Goal: Transaction & Acquisition: Purchase product/service

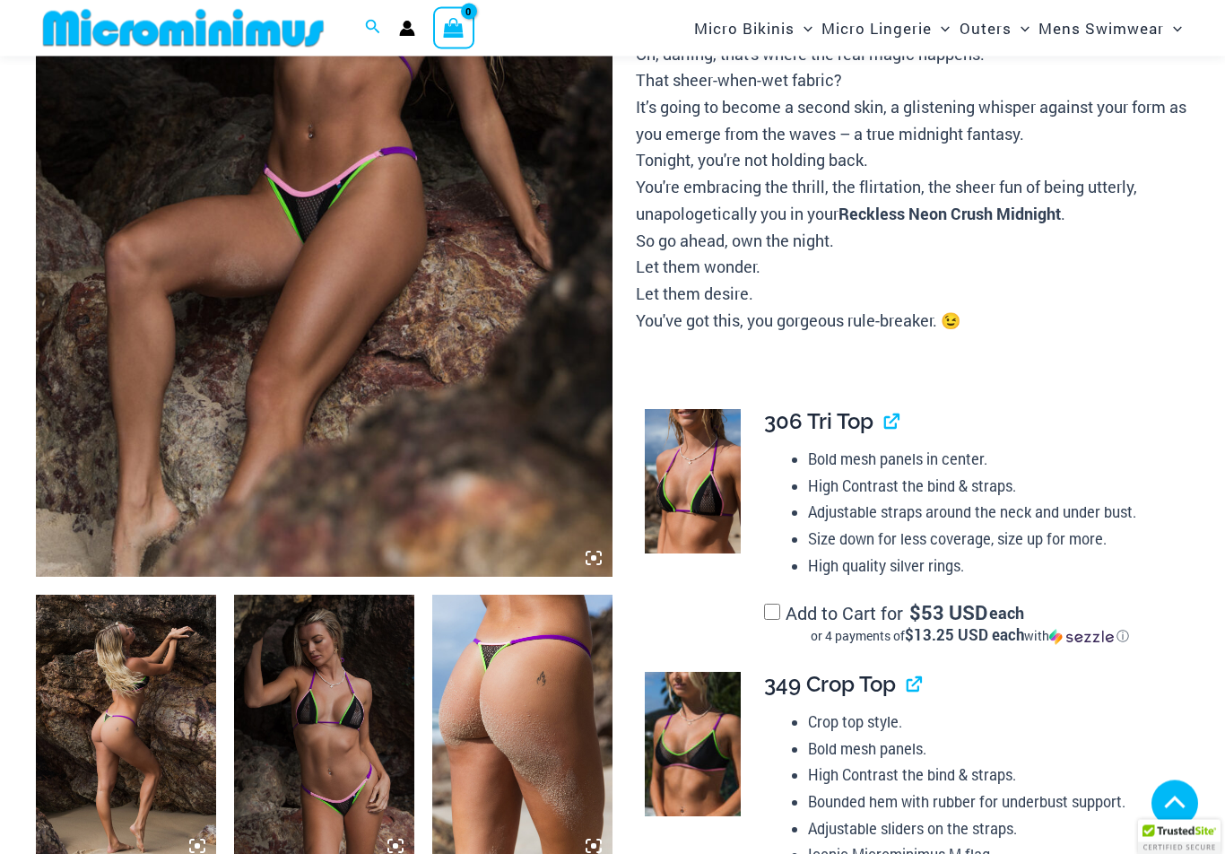
scroll to position [452, 0]
click at [397, 314] on img at bounding box center [324, 143] width 577 height 865
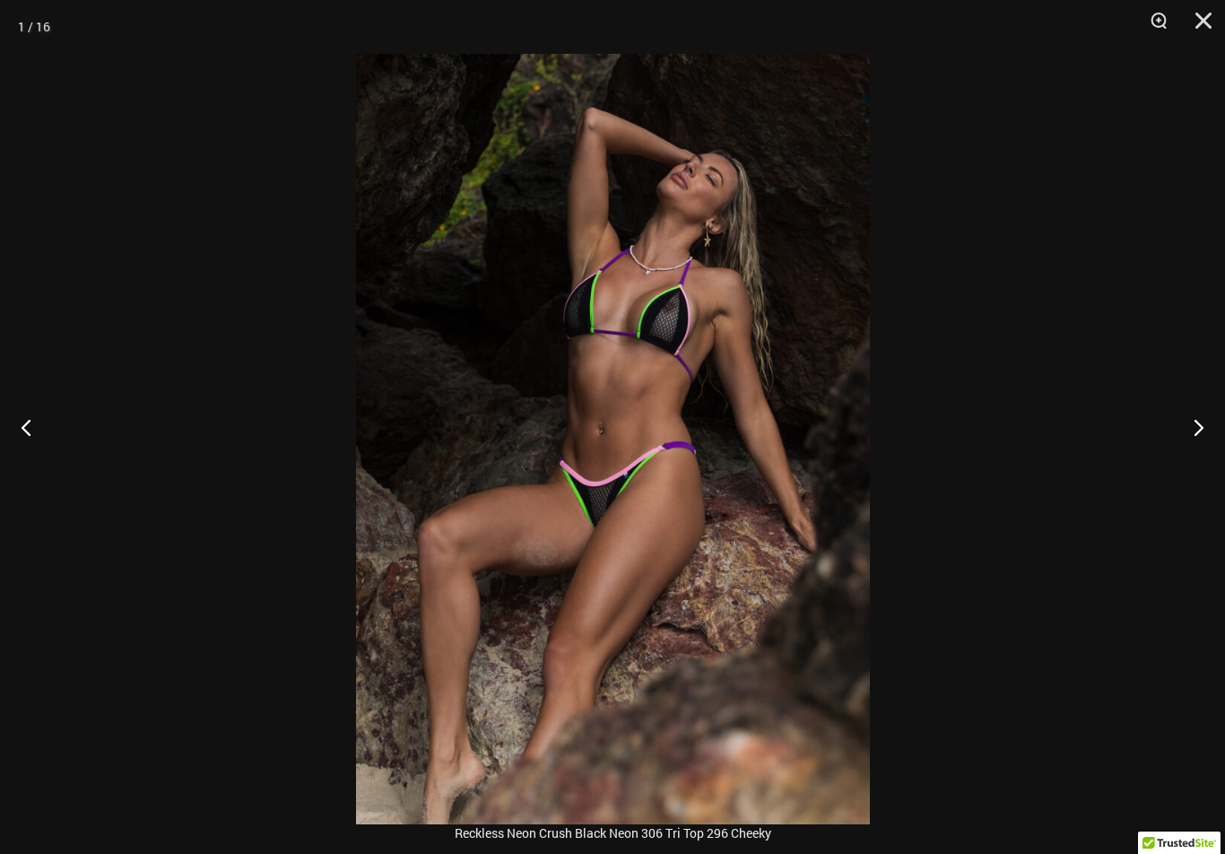
click at [1202, 441] on button "Next" at bounding box center [1191, 427] width 67 height 90
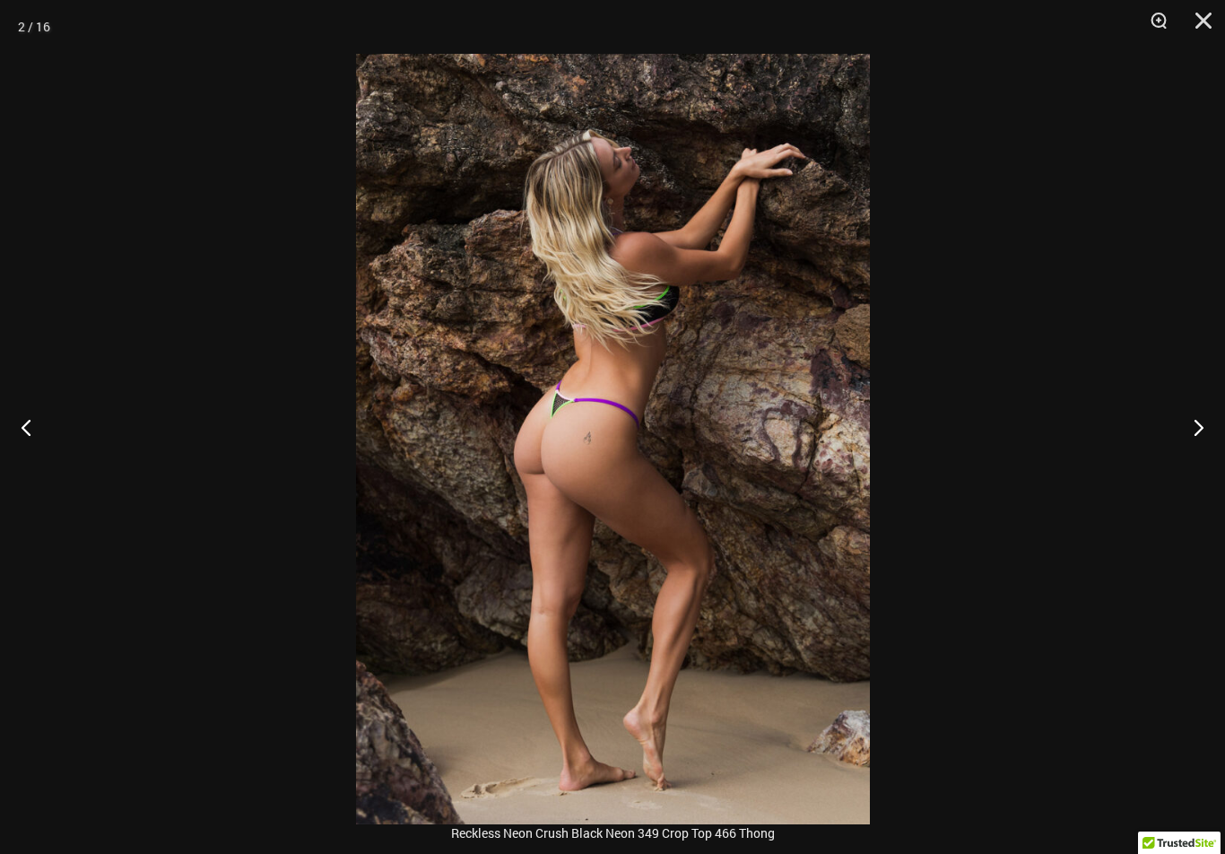
click at [1194, 438] on button "Next" at bounding box center [1191, 427] width 67 height 90
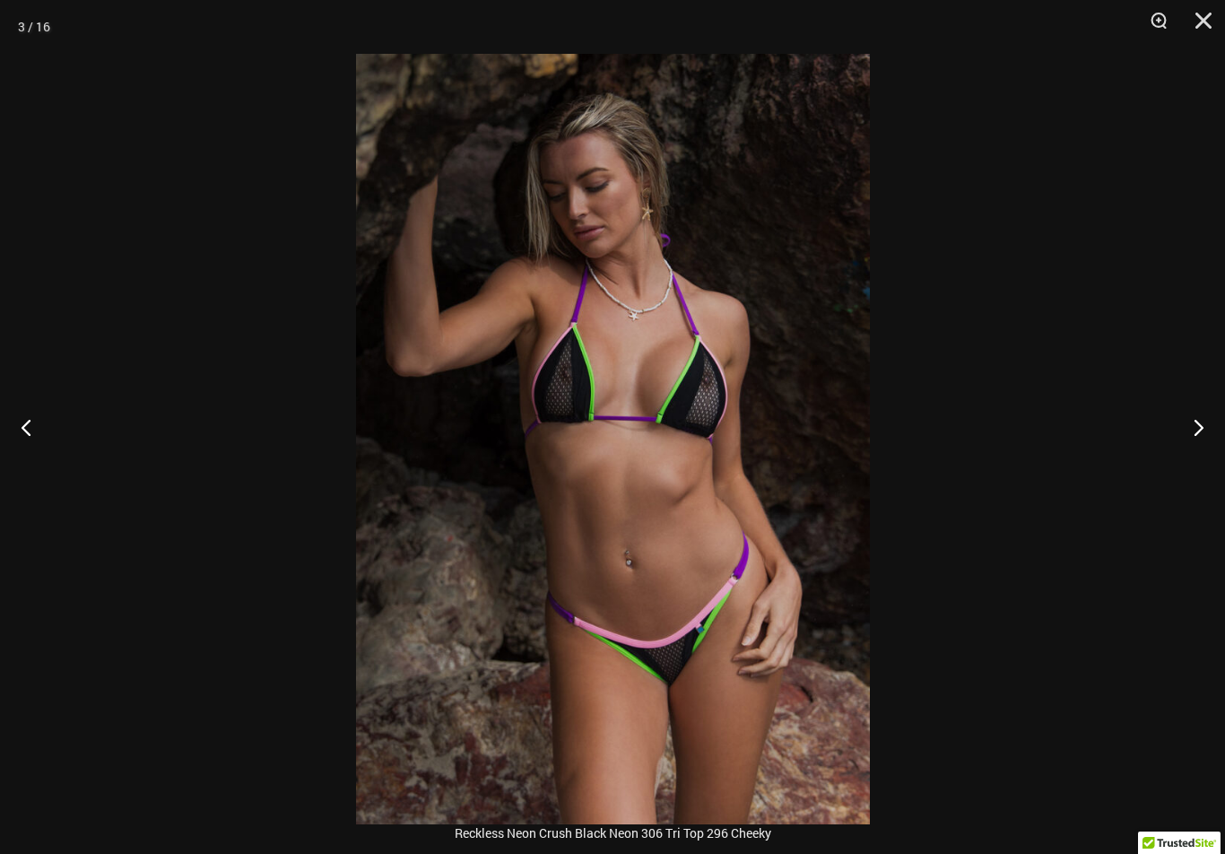
click at [1191, 440] on button "Next" at bounding box center [1191, 427] width 67 height 90
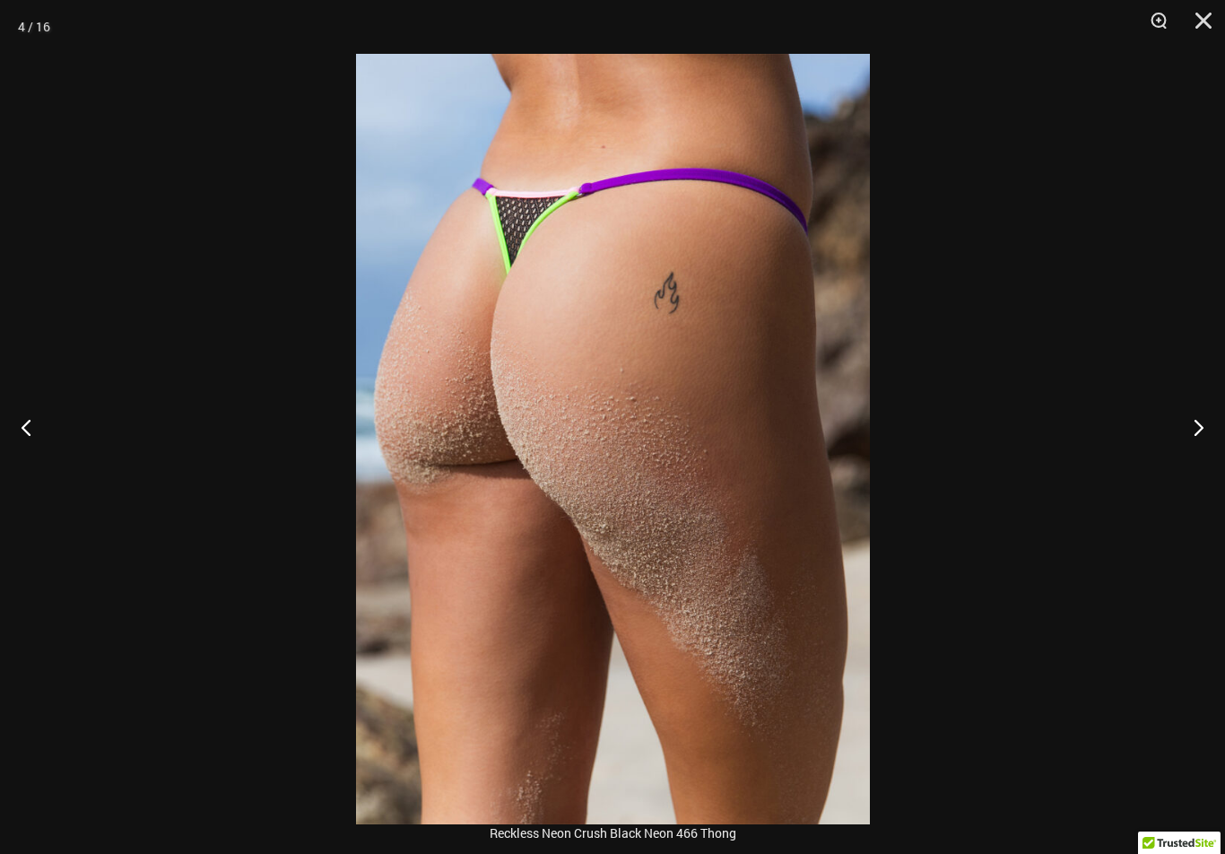
click at [1194, 438] on button "Next" at bounding box center [1191, 427] width 67 height 90
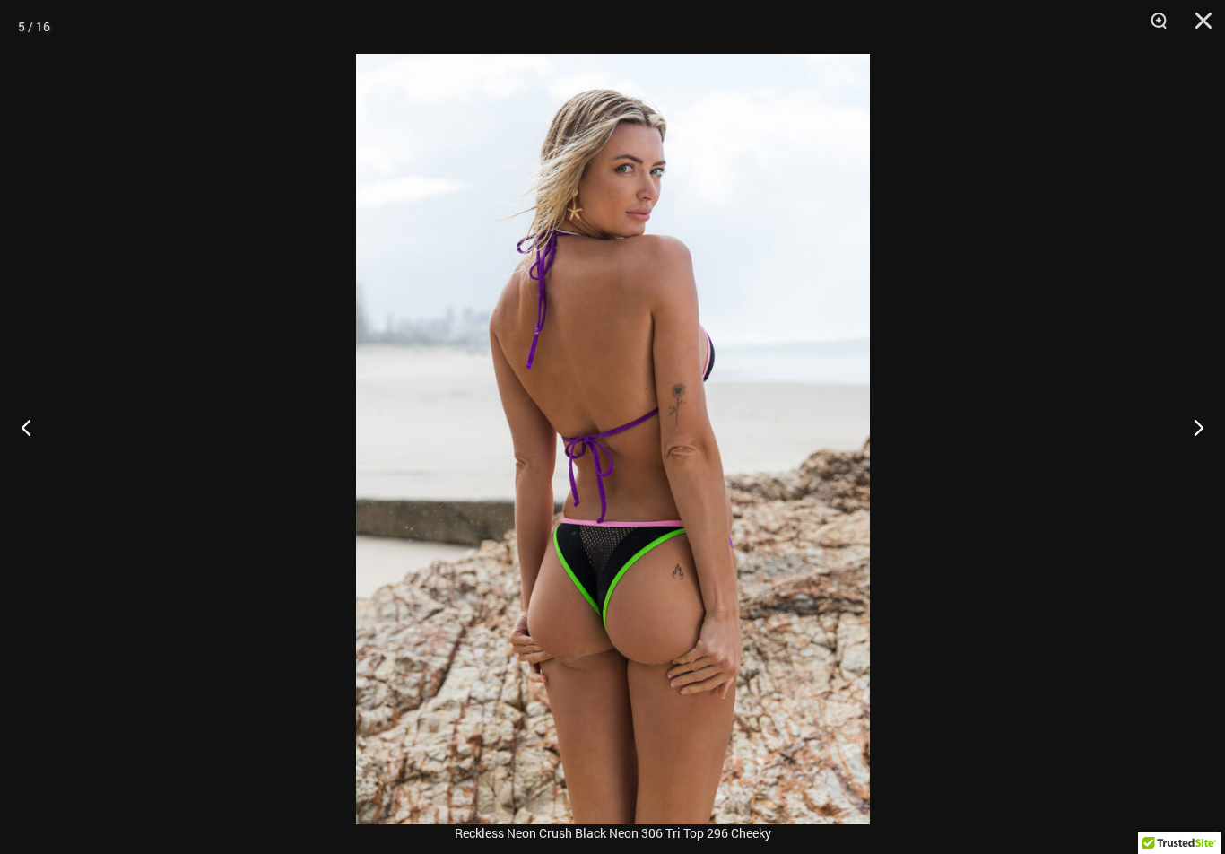
click at [1196, 438] on button "Next" at bounding box center [1191, 427] width 67 height 90
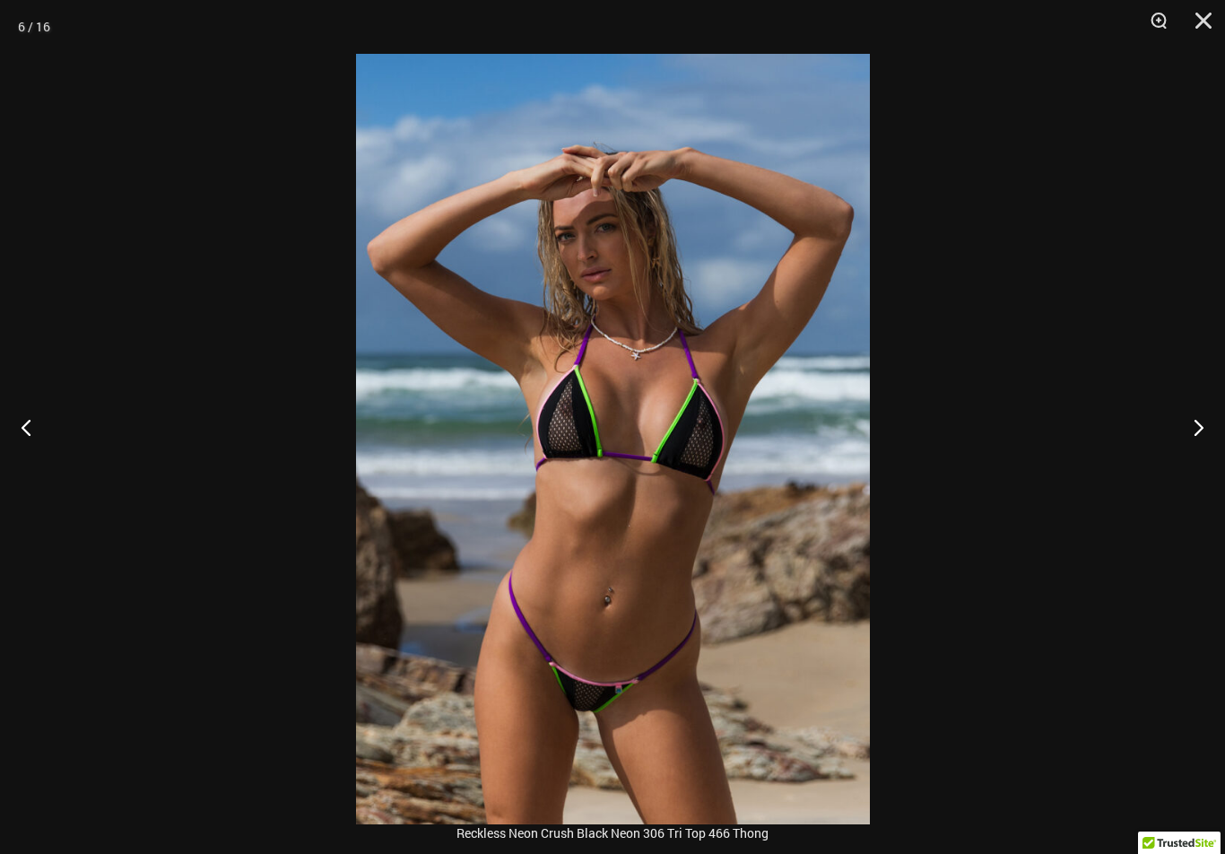
click at [1194, 435] on button "Next" at bounding box center [1191, 427] width 67 height 90
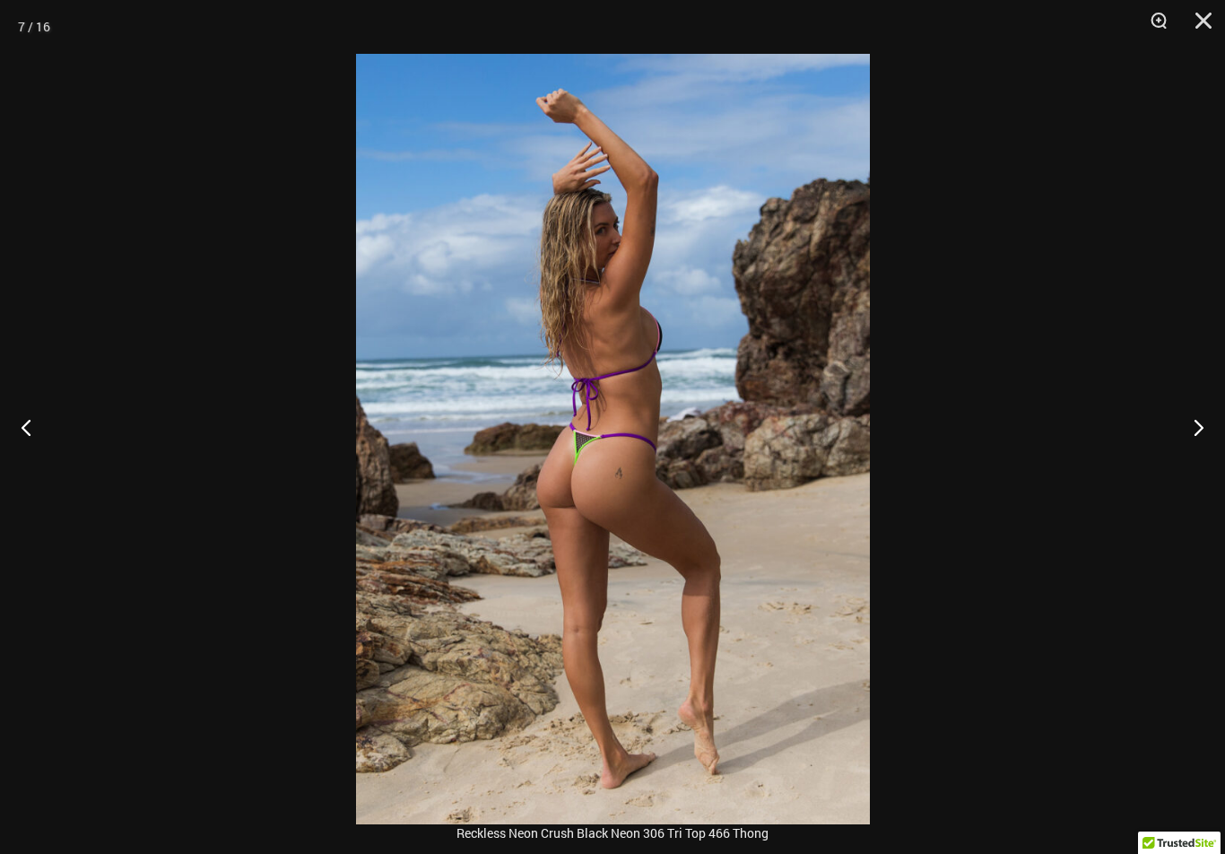
click at [1201, 431] on button "Next" at bounding box center [1191, 427] width 67 height 90
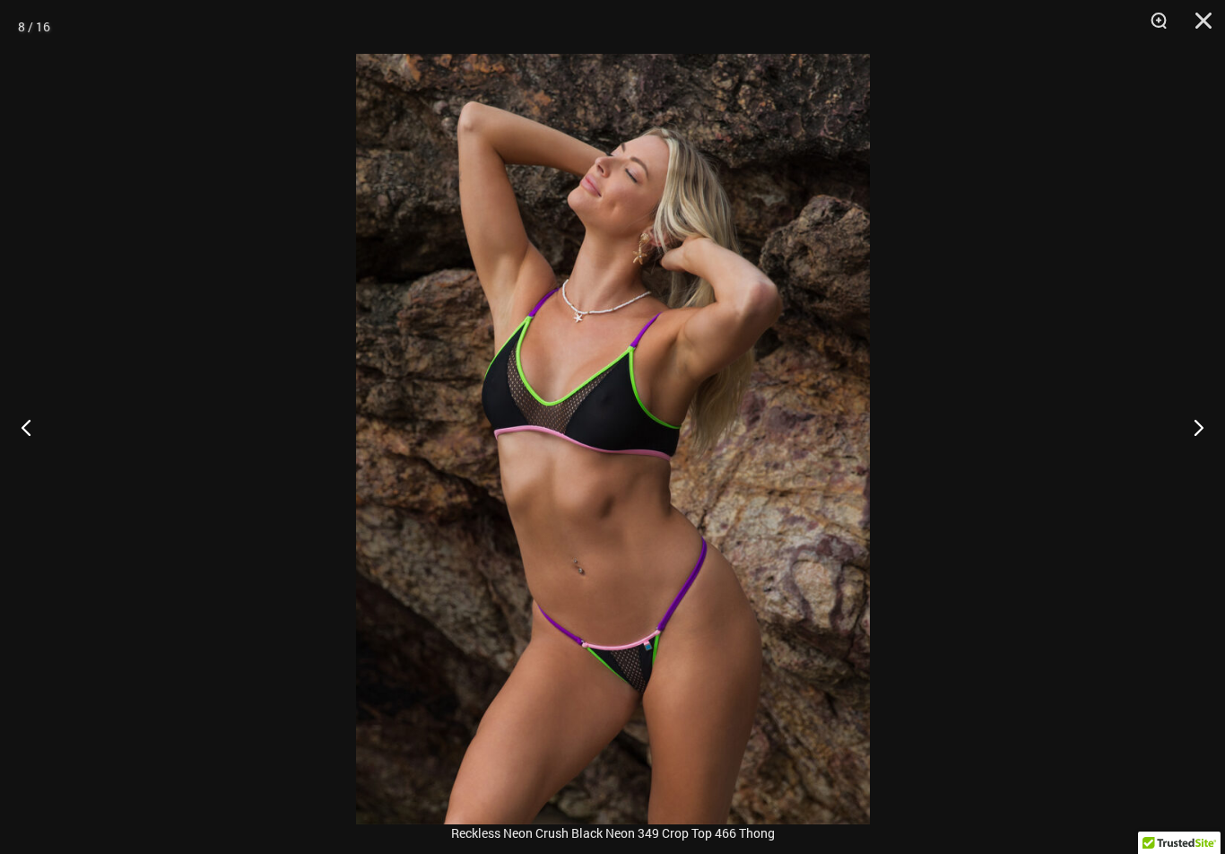
click at [1191, 439] on button "Next" at bounding box center [1191, 427] width 67 height 90
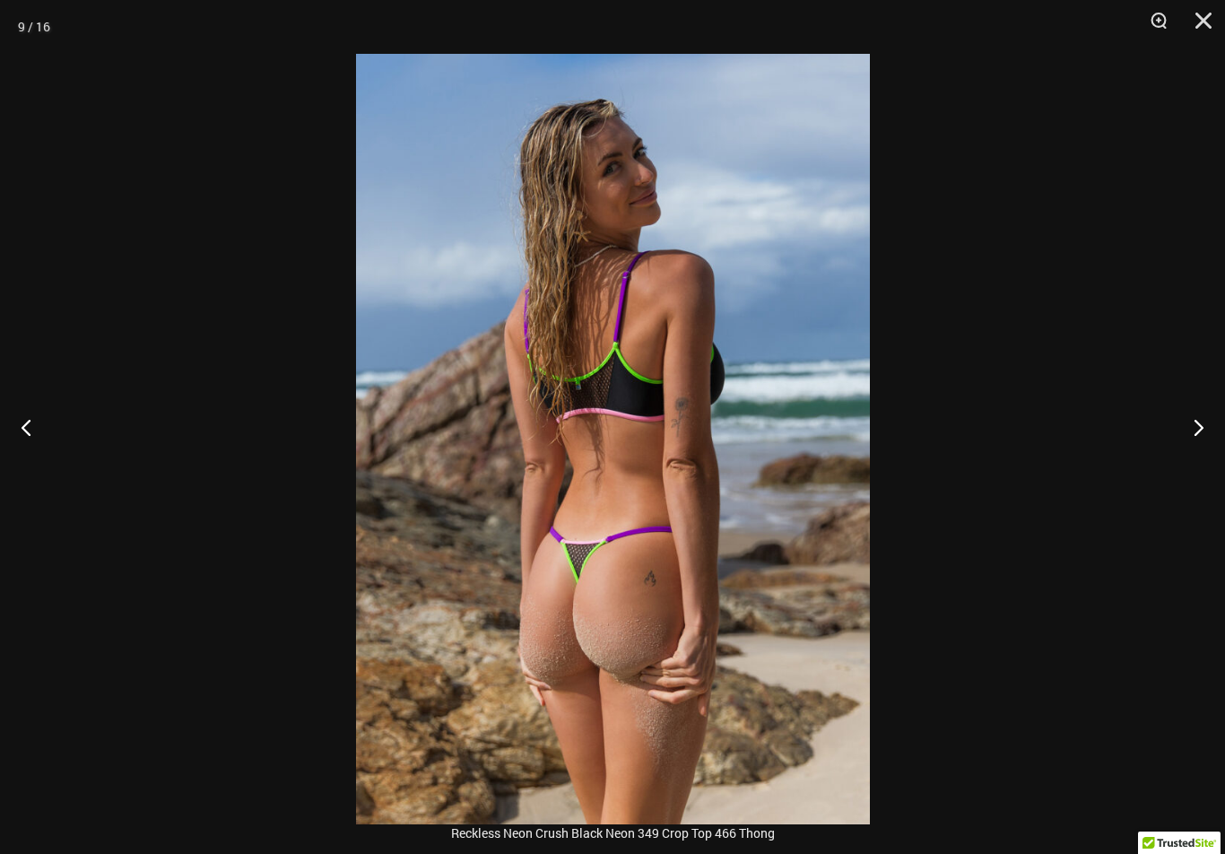
click at [1192, 439] on button "Next" at bounding box center [1191, 427] width 67 height 90
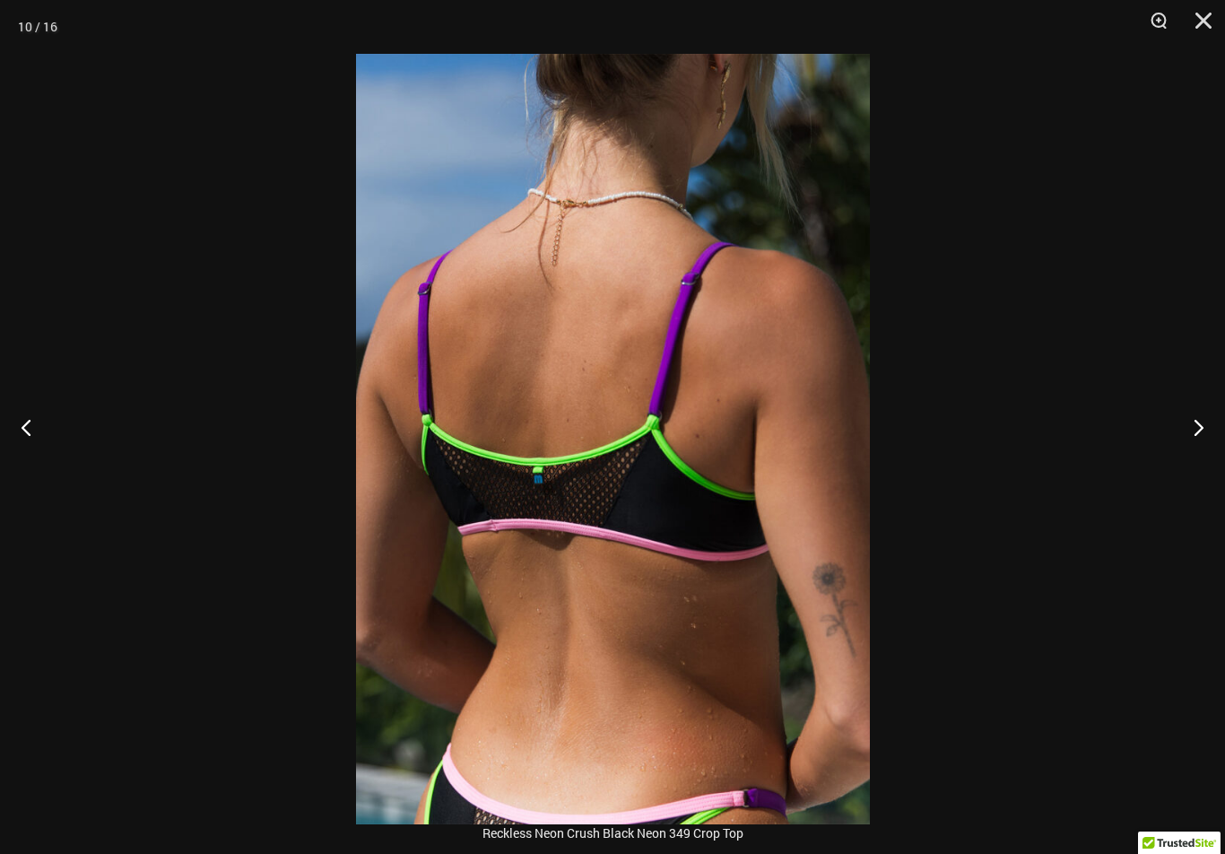
click at [1193, 438] on button "Next" at bounding box center [1191, 427] width 67 height 90
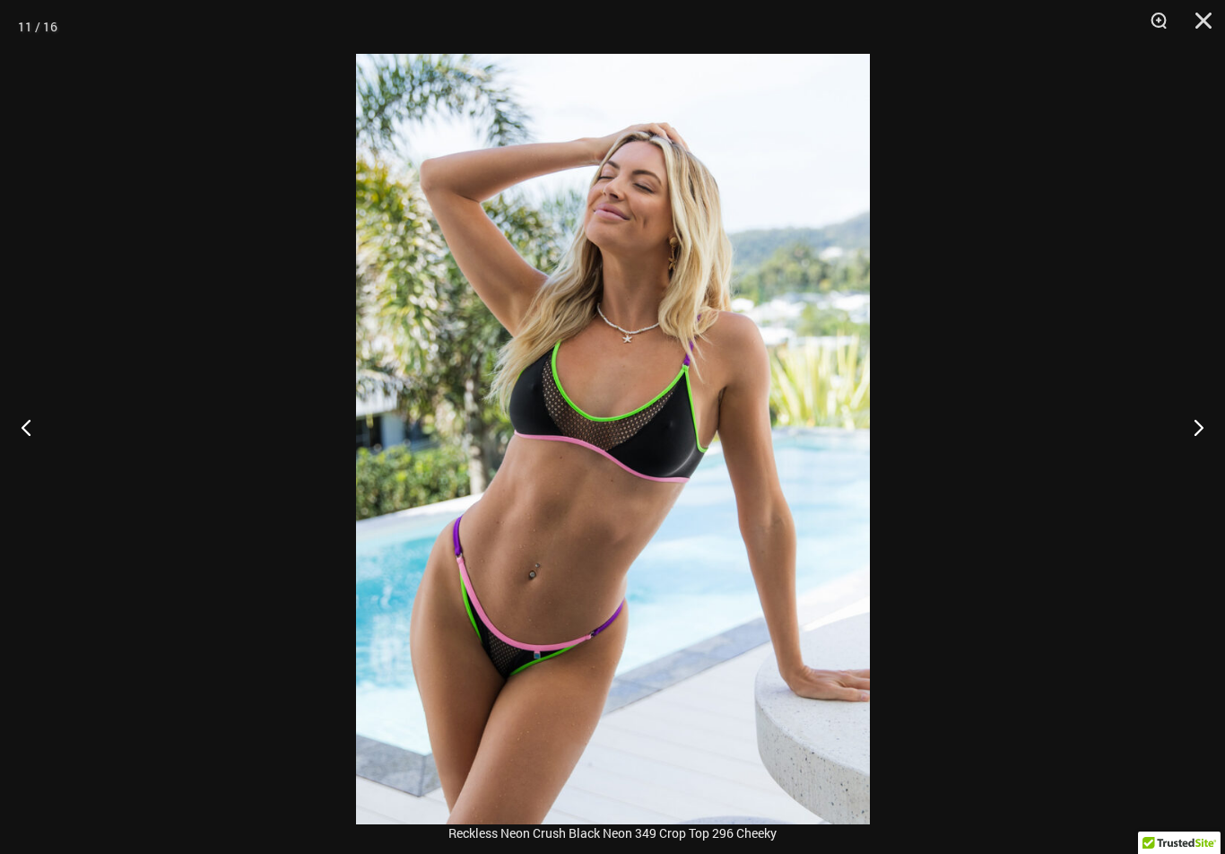
click at [1195, 438] on button "Next" at bounding box center [1191, 427] width 67 height 90
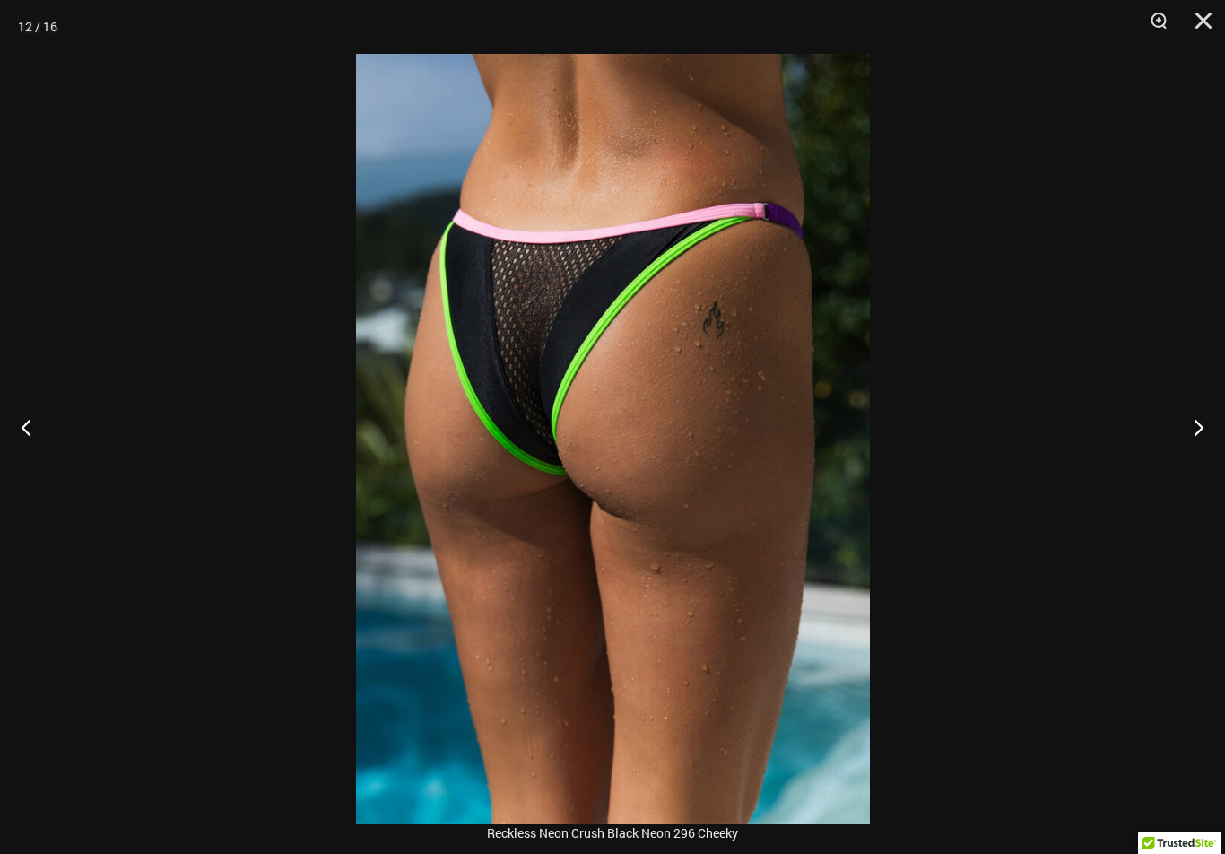
click at [1195, 443] on button "Next" at bounding box center [1191, 427] width 67 height 90
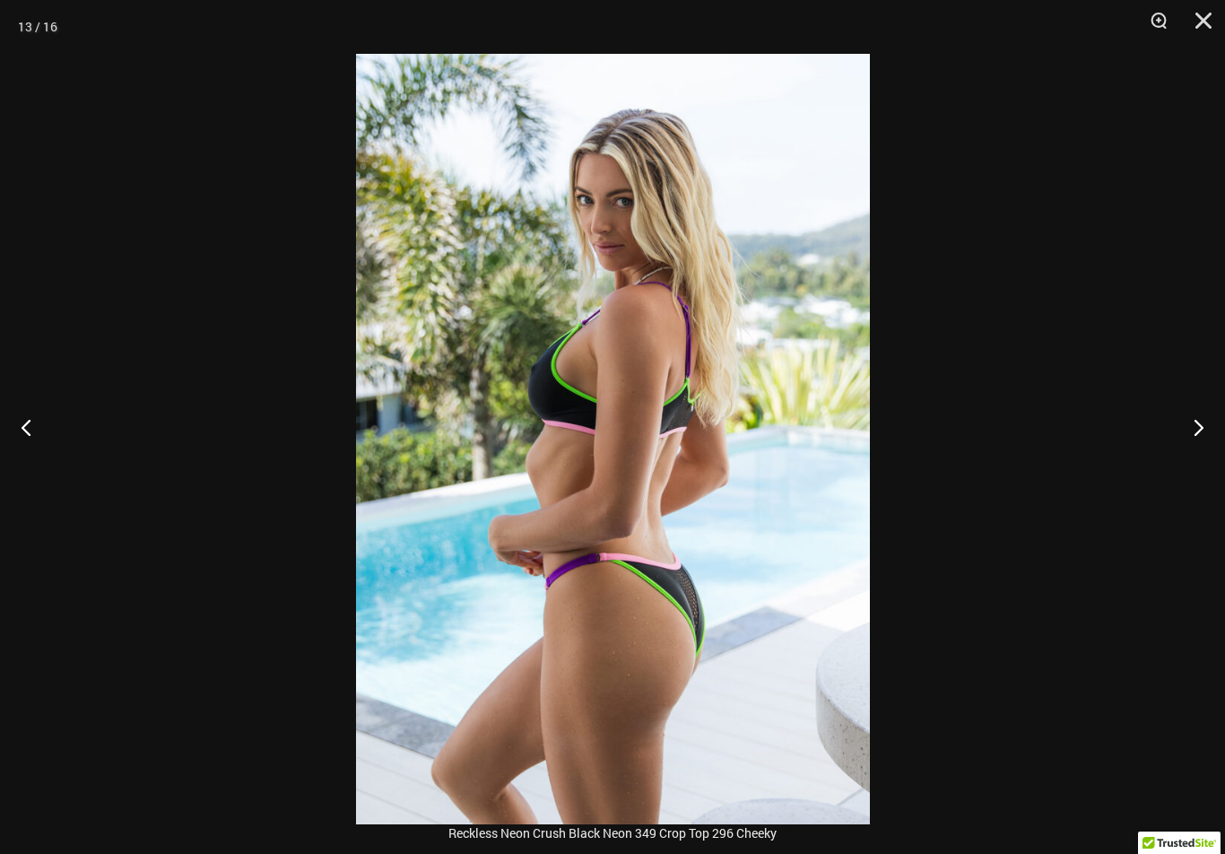
click at [1195, 441] on button "Next" at bounding box center [1191, 427] width 67 height 90
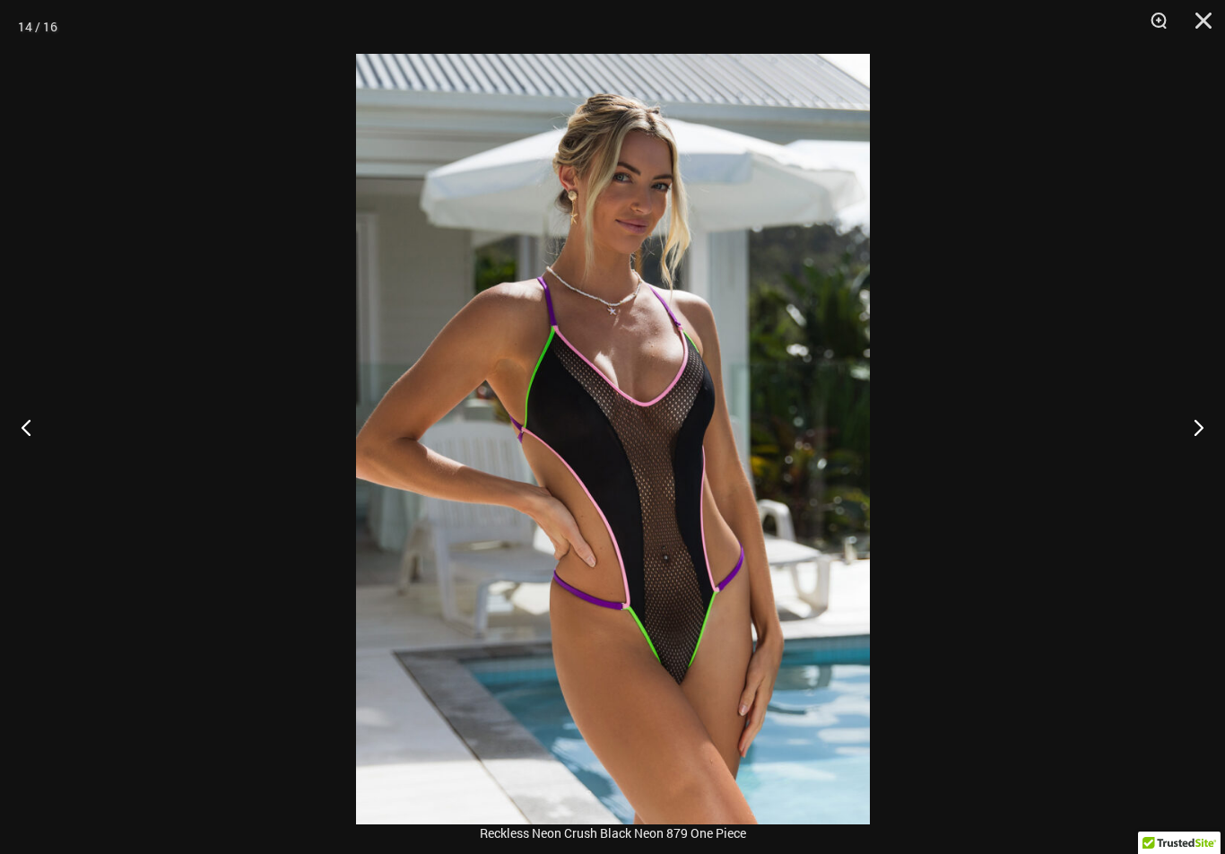
click at [1197, 442] on button "Next" at bounding box center [1191, 427] width 67 height 90
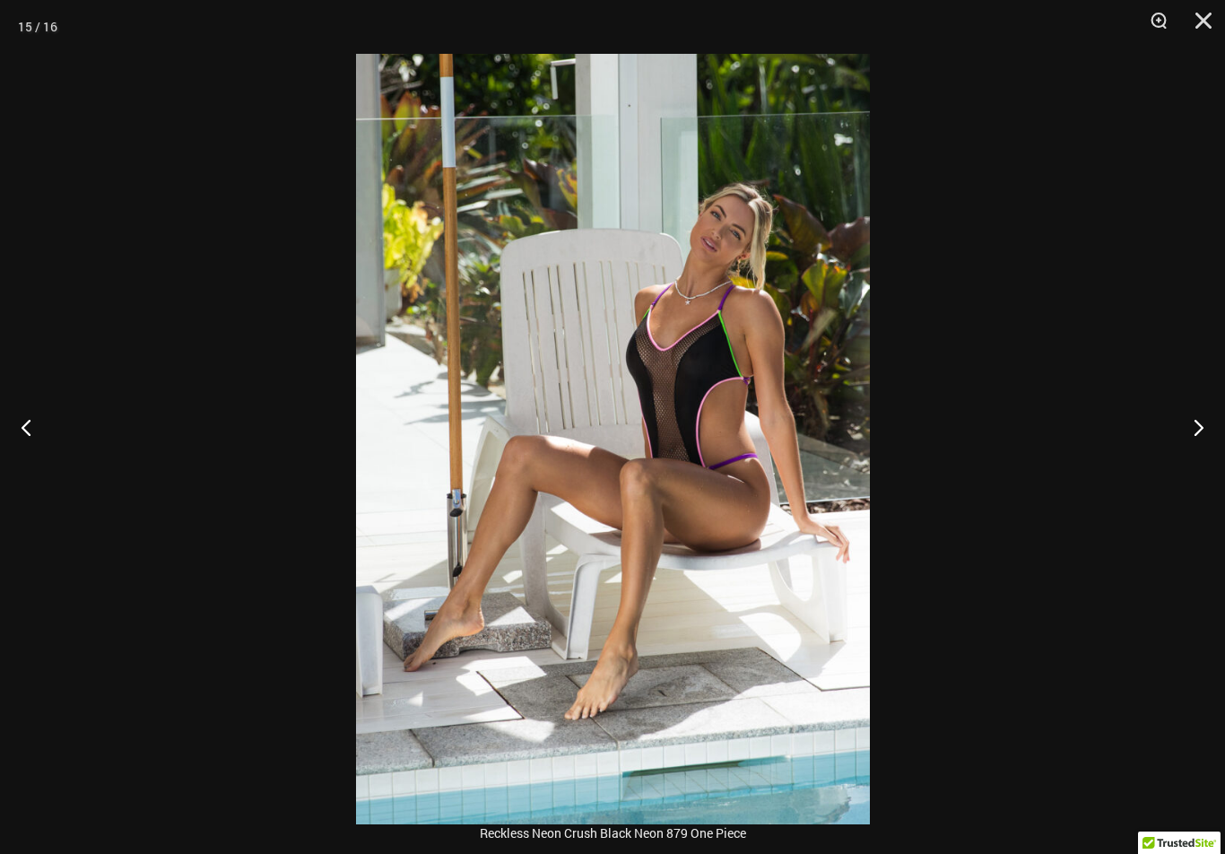
click at [1190, 446] on button "Next" at bounding box center [1191, 427] width 67 height 90
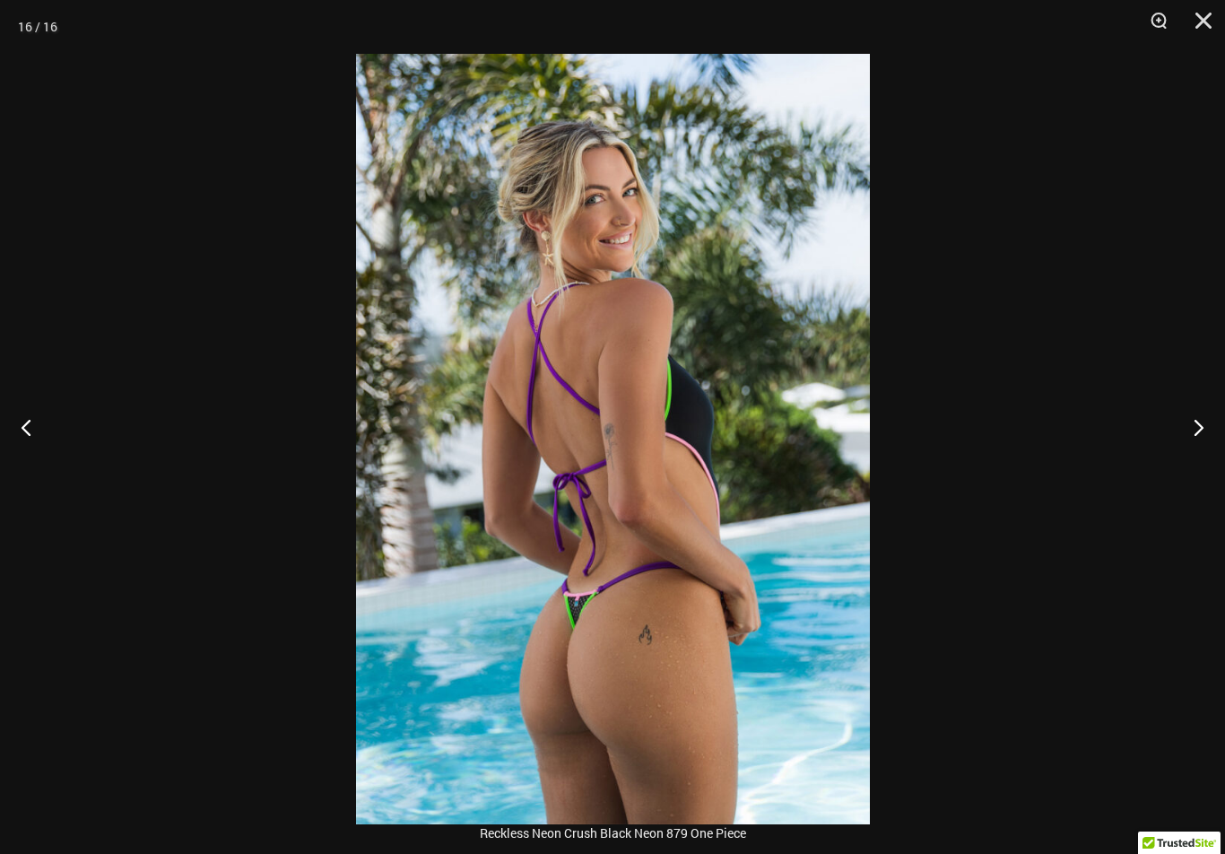
click at [1190, 446] on button "Next" at bounding box center [1191, 427] width 67 height 90
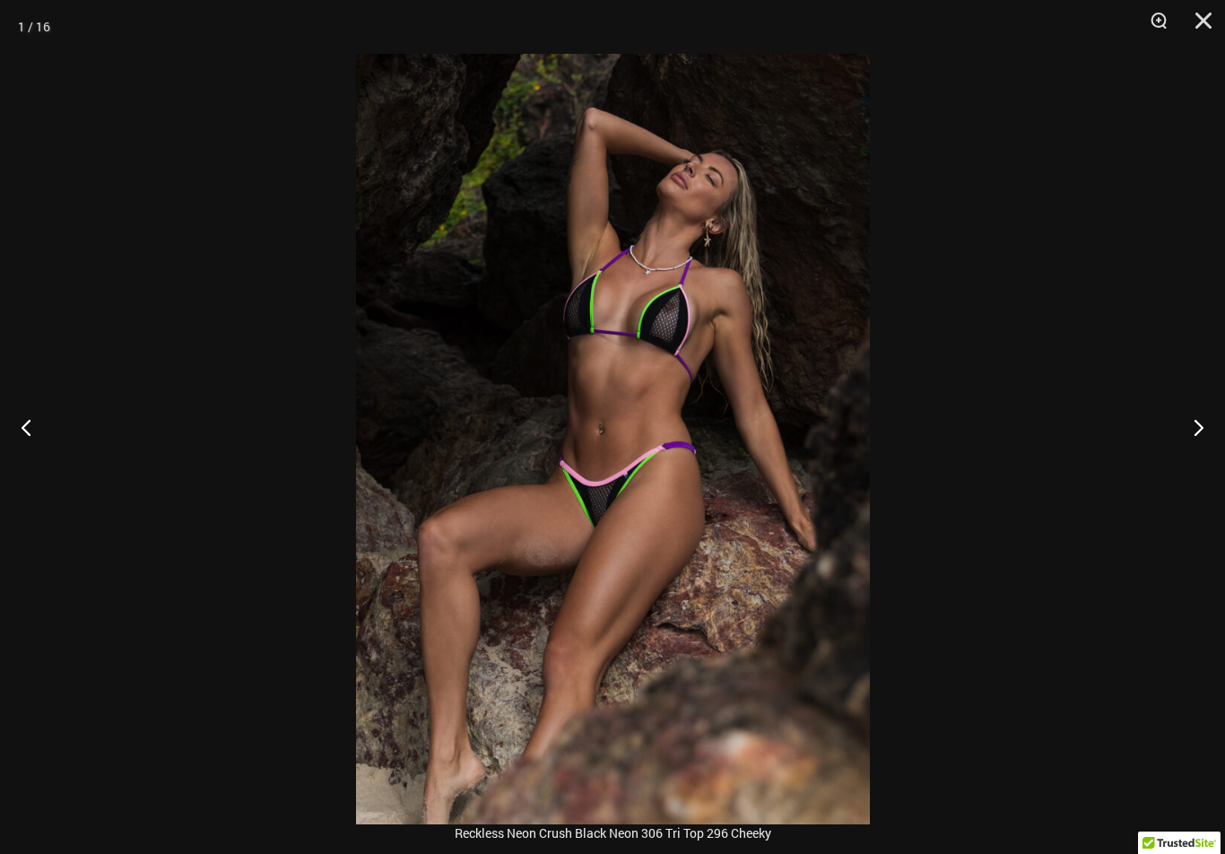
click at [1195, 24] on button "Close" at bounding box center [1197, 27] width 45 height 54
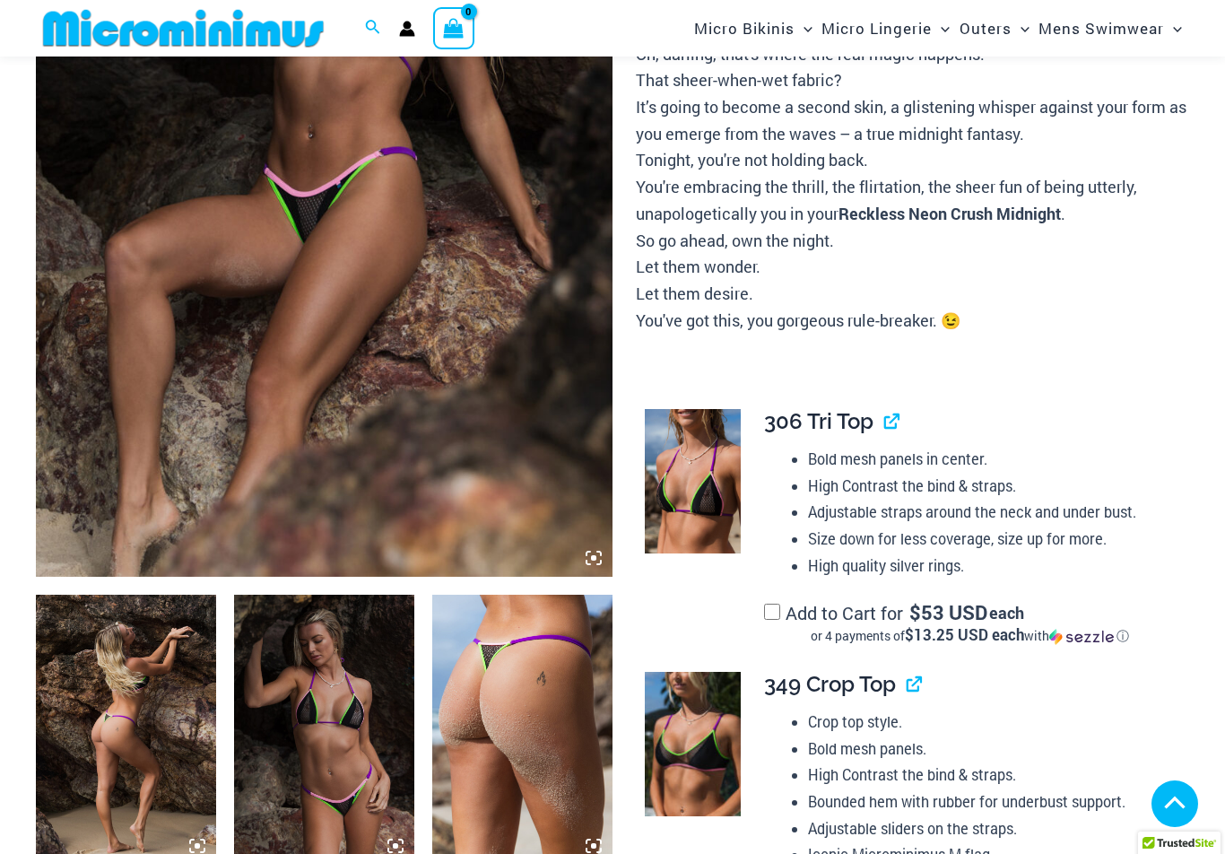
click at [703, 466] on img at bounding box center [693, 481] width 96 height 144
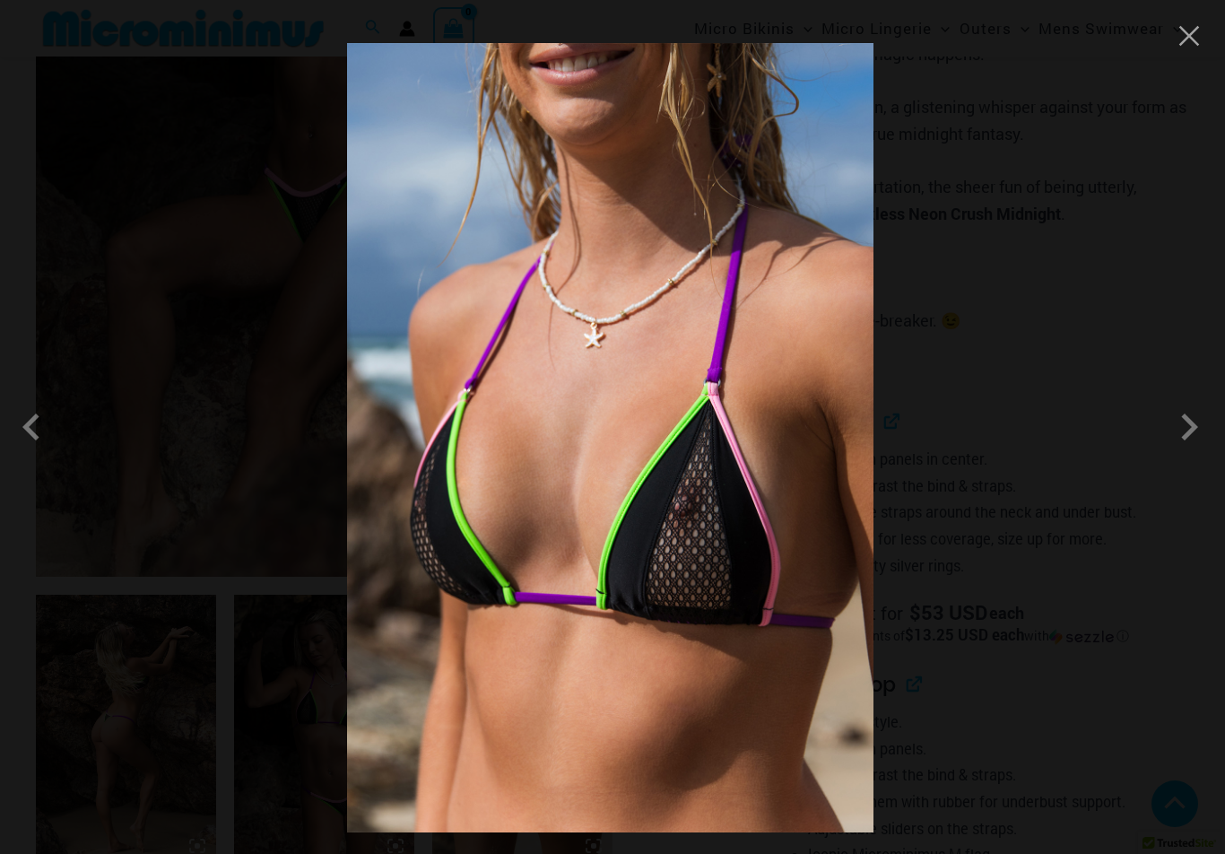
click at [1180, 438] on span at bounding box center [1189, 427] width 54 height 54
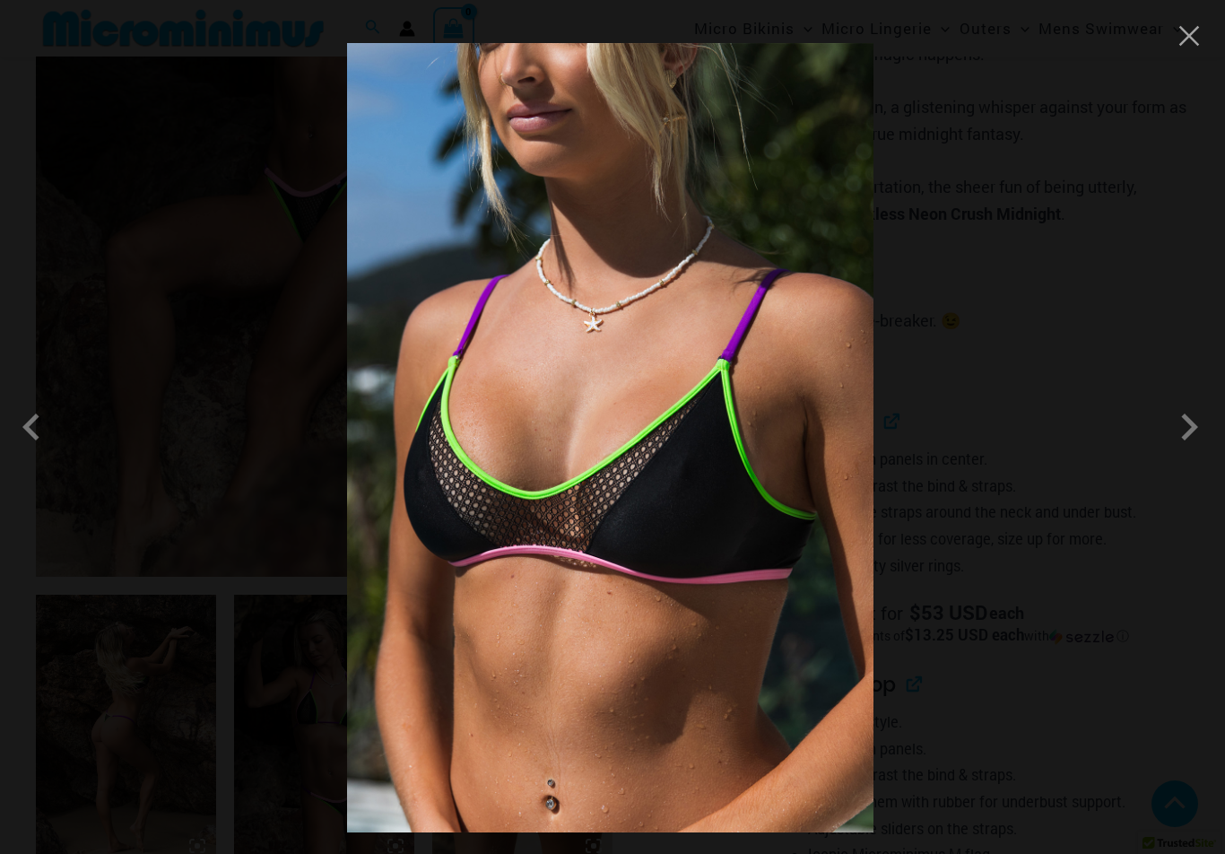
click at [1186, 440] on span at bounding box center [1189, 427] width 54 height 54
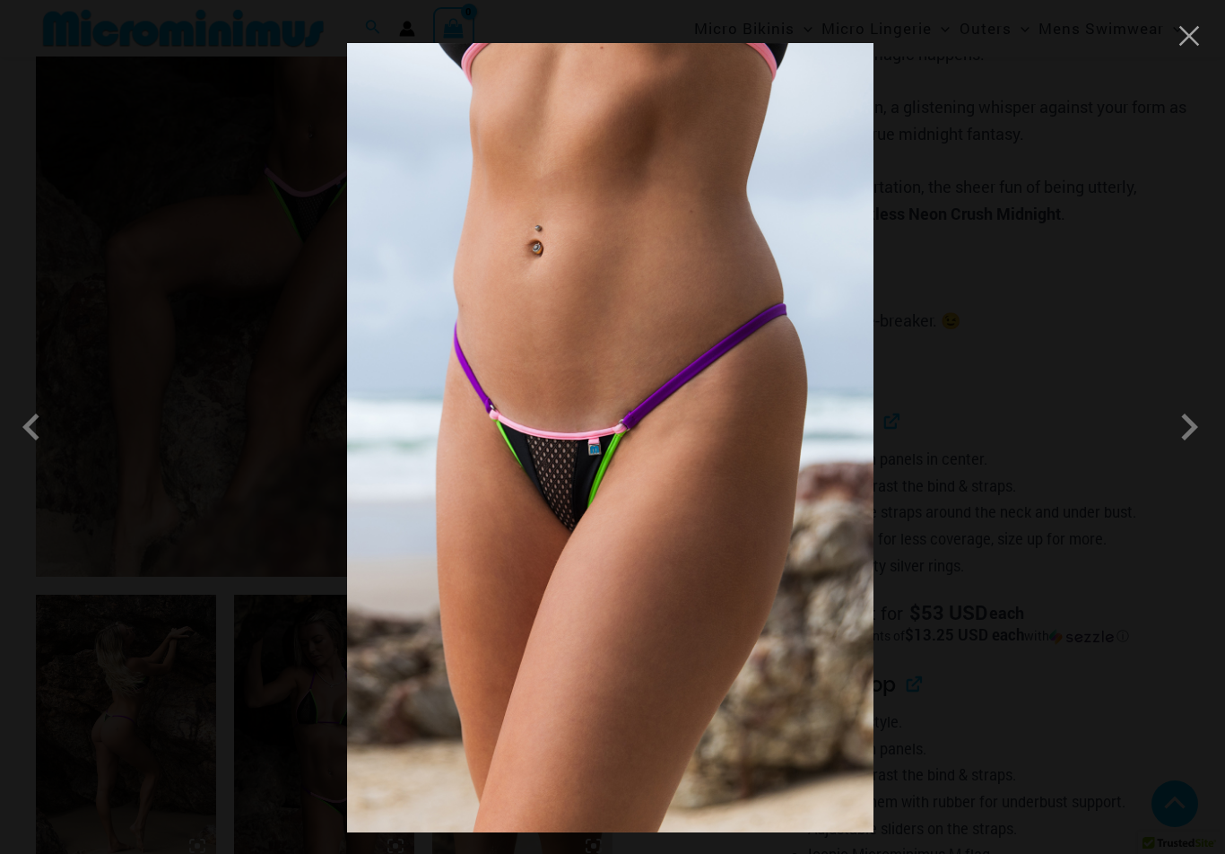
click at [1190, 438] on span at bounding box center [1189, 427] width 54 height 54
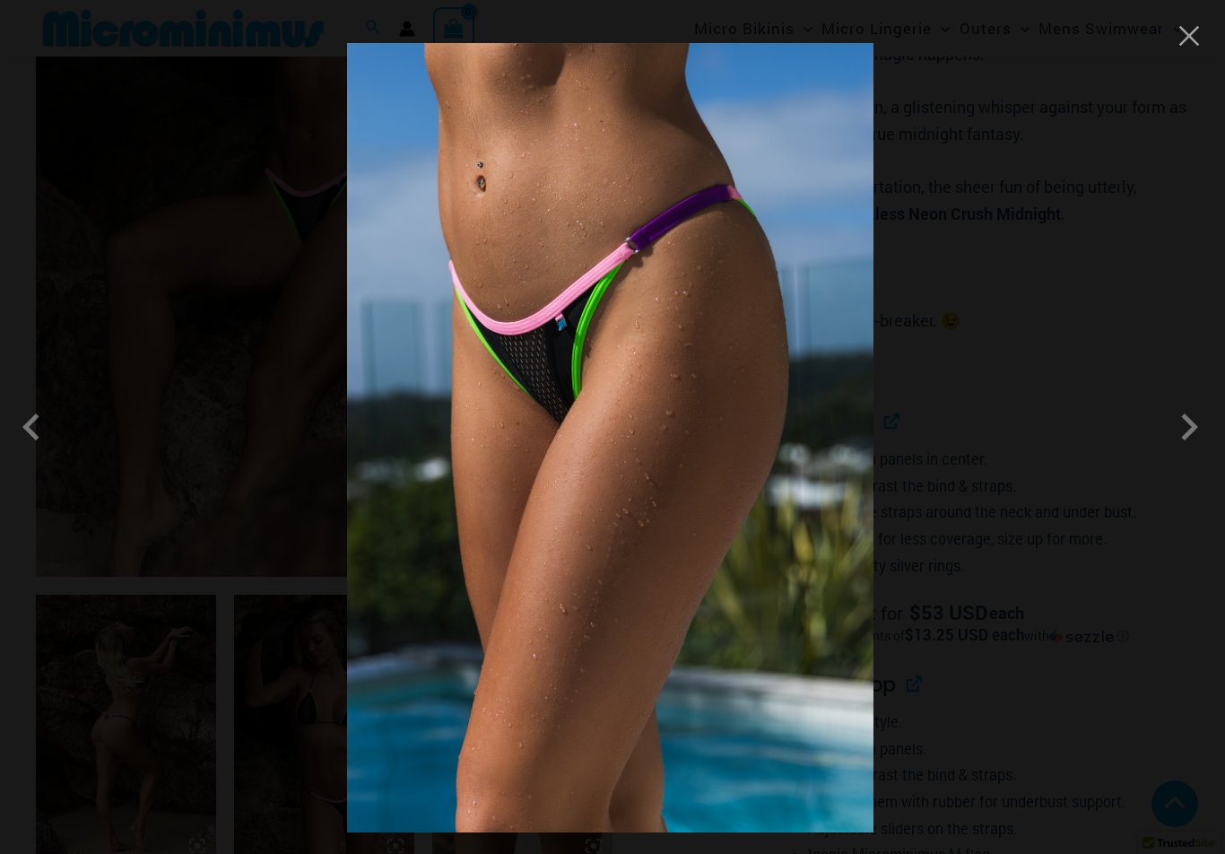
click at [1190, 430] on span at bounding box center [1189, 427] width 54 height 54
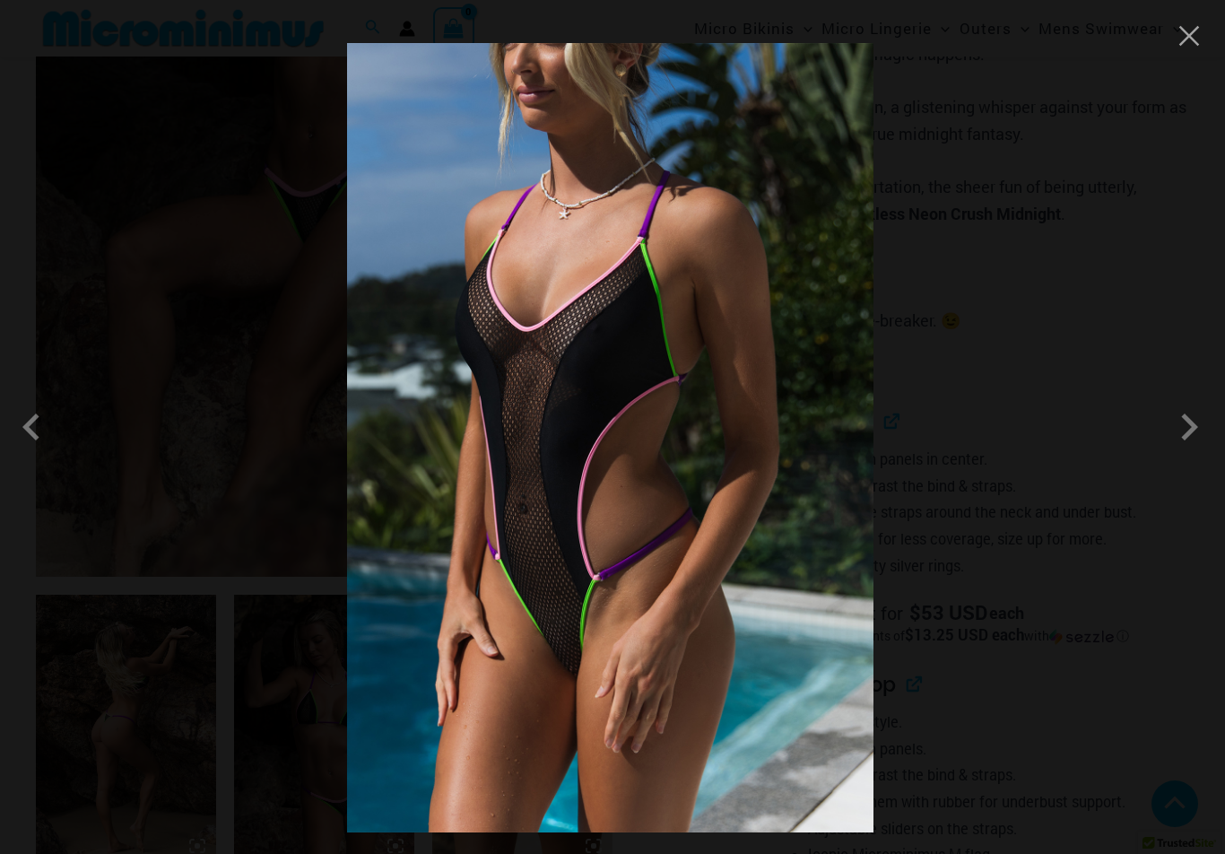
click at [1189, 441] on span at bounding box center [1189, 427] width 54 height 54
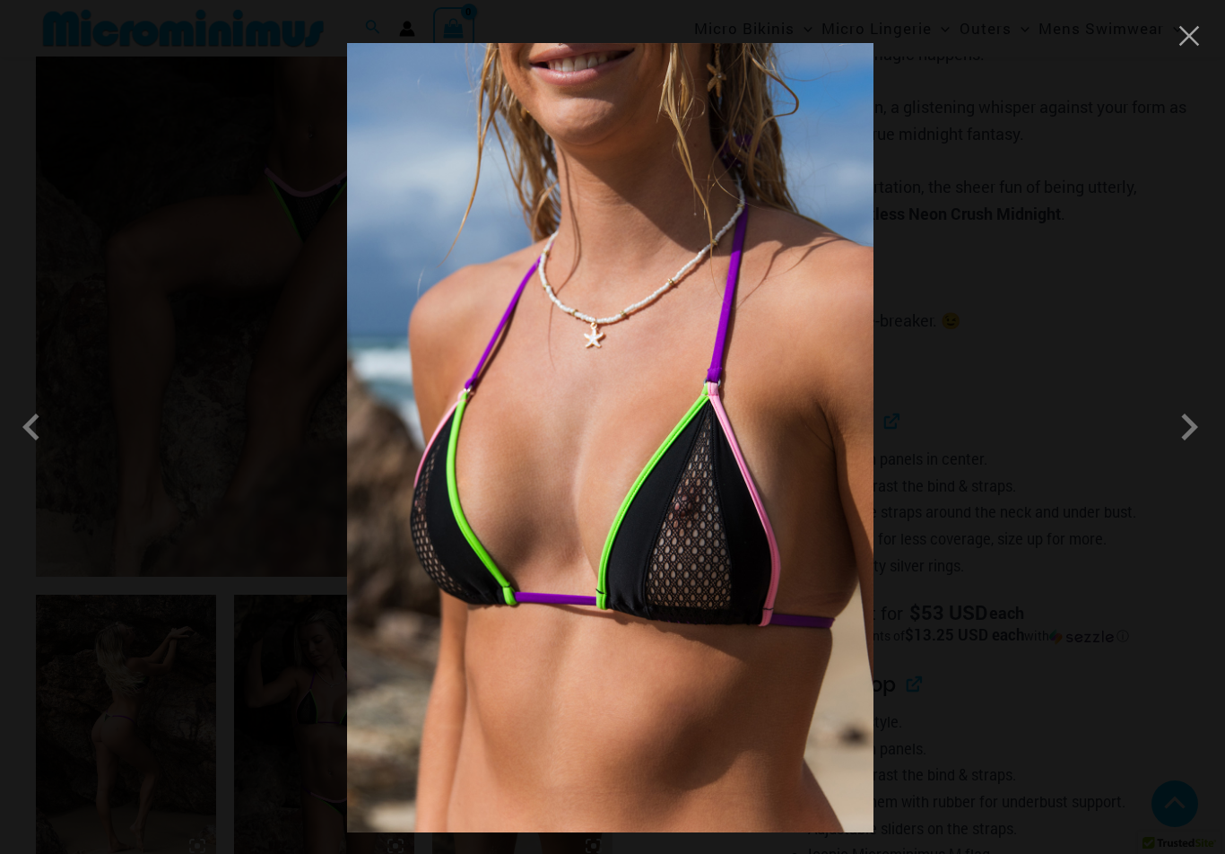
click at [1187, 43] on button "Close" at bounding box center [1189, 35] width 27 height 27
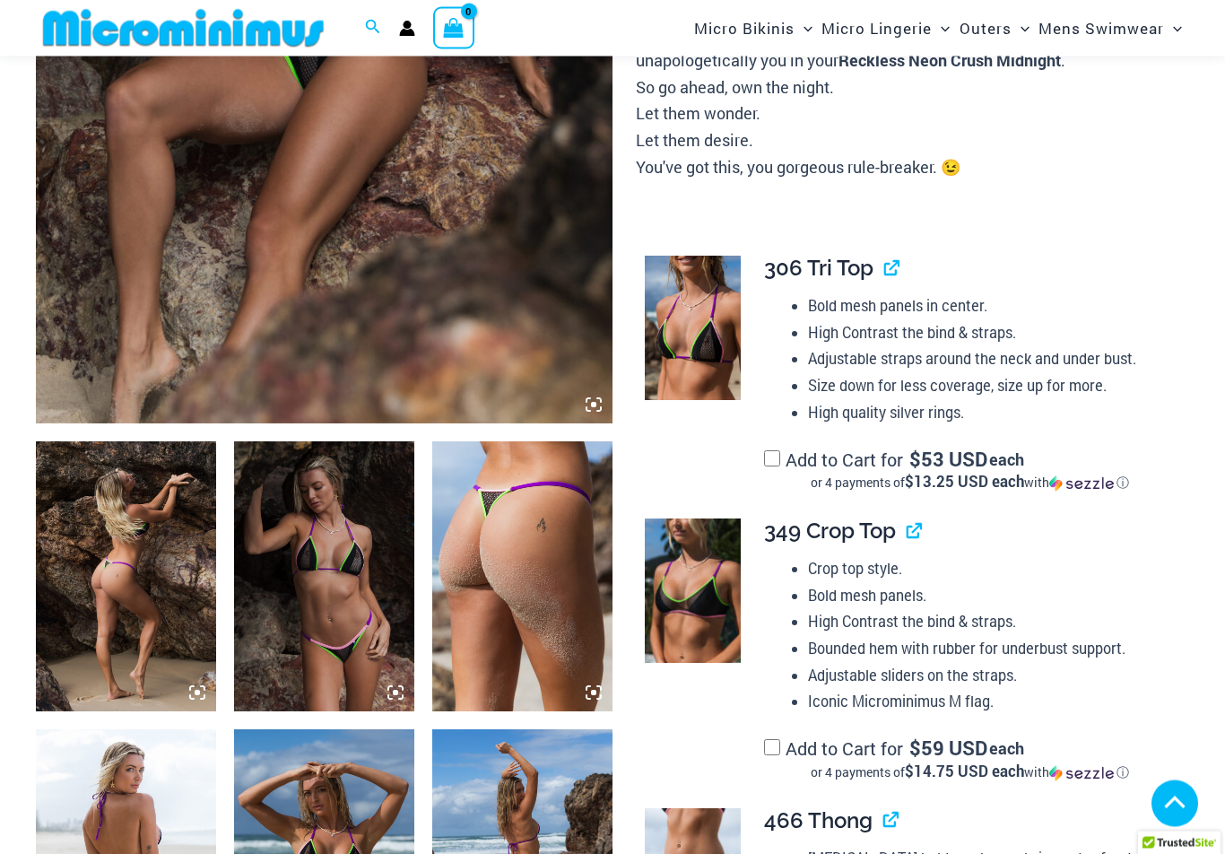
scroll to position [595, 0]
